Goal: Transaction & Acquisition: Purchase product/service

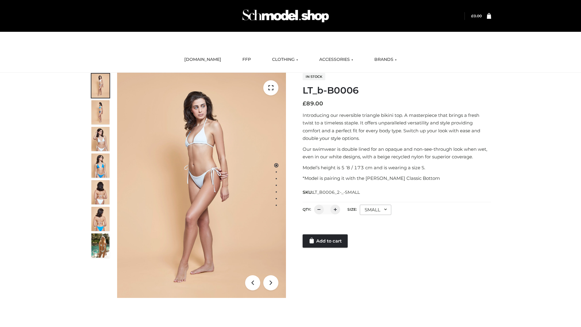
click at [326, 241] on link "Add to cart" at bounding box center [325, 240] width 45 height 13
